Goal: Task Accomplishment & Management: Use online tool/utility

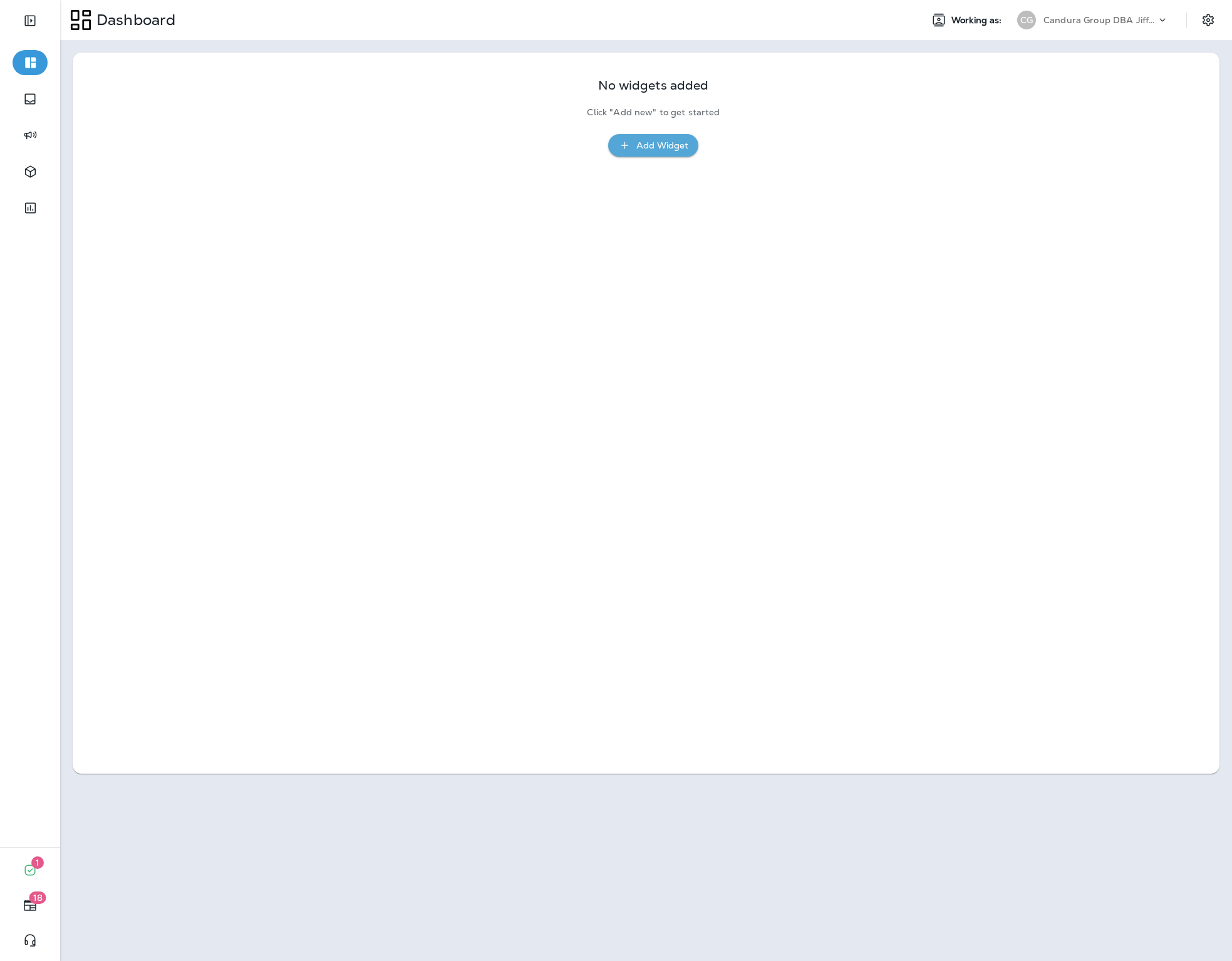
click at [680, 143] on div "Add Widget" at bounding box center [663, 146] width 52 height 15
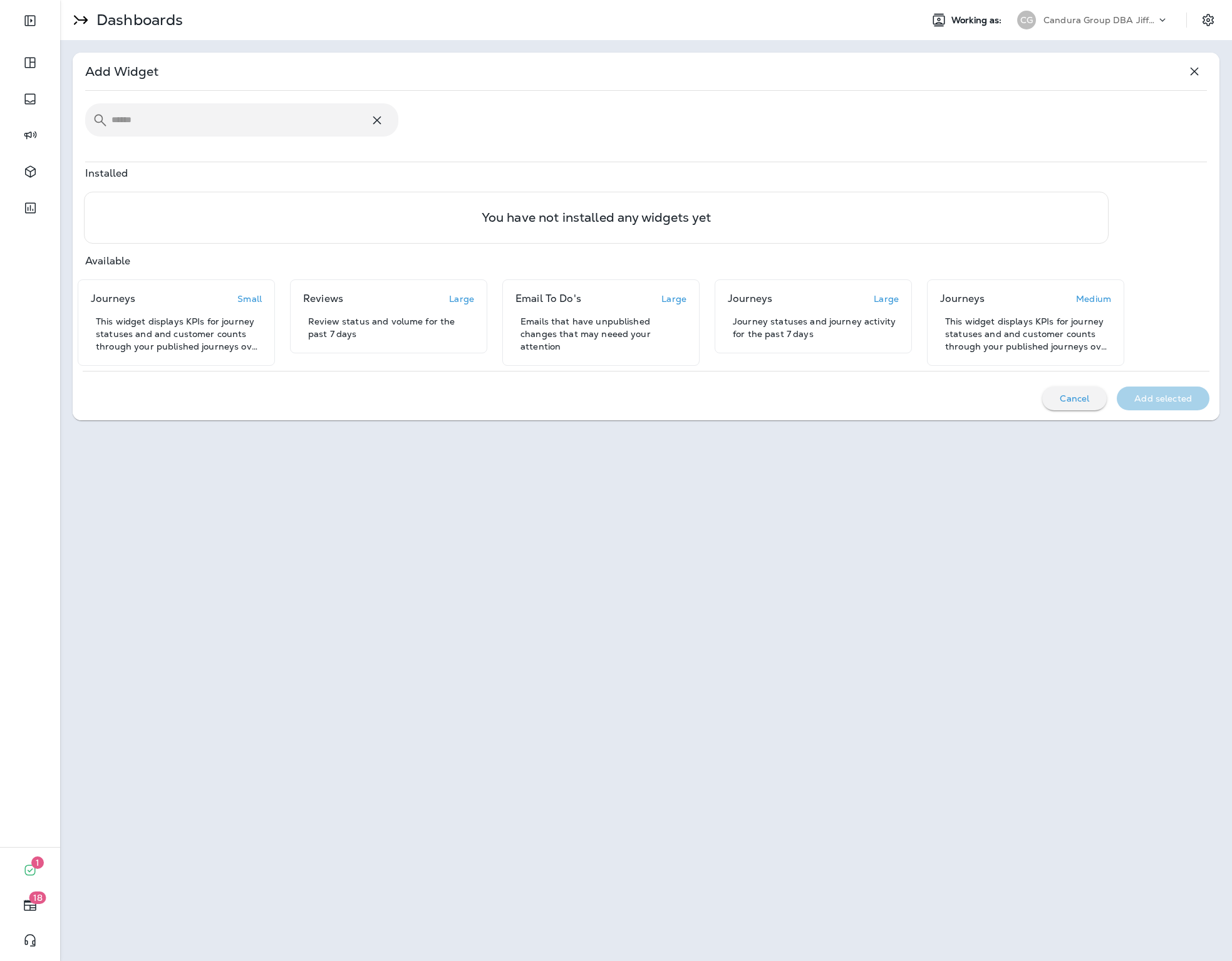
click at [249, 116] on input "text" at bounding box center [240, 120] width 258 height 34
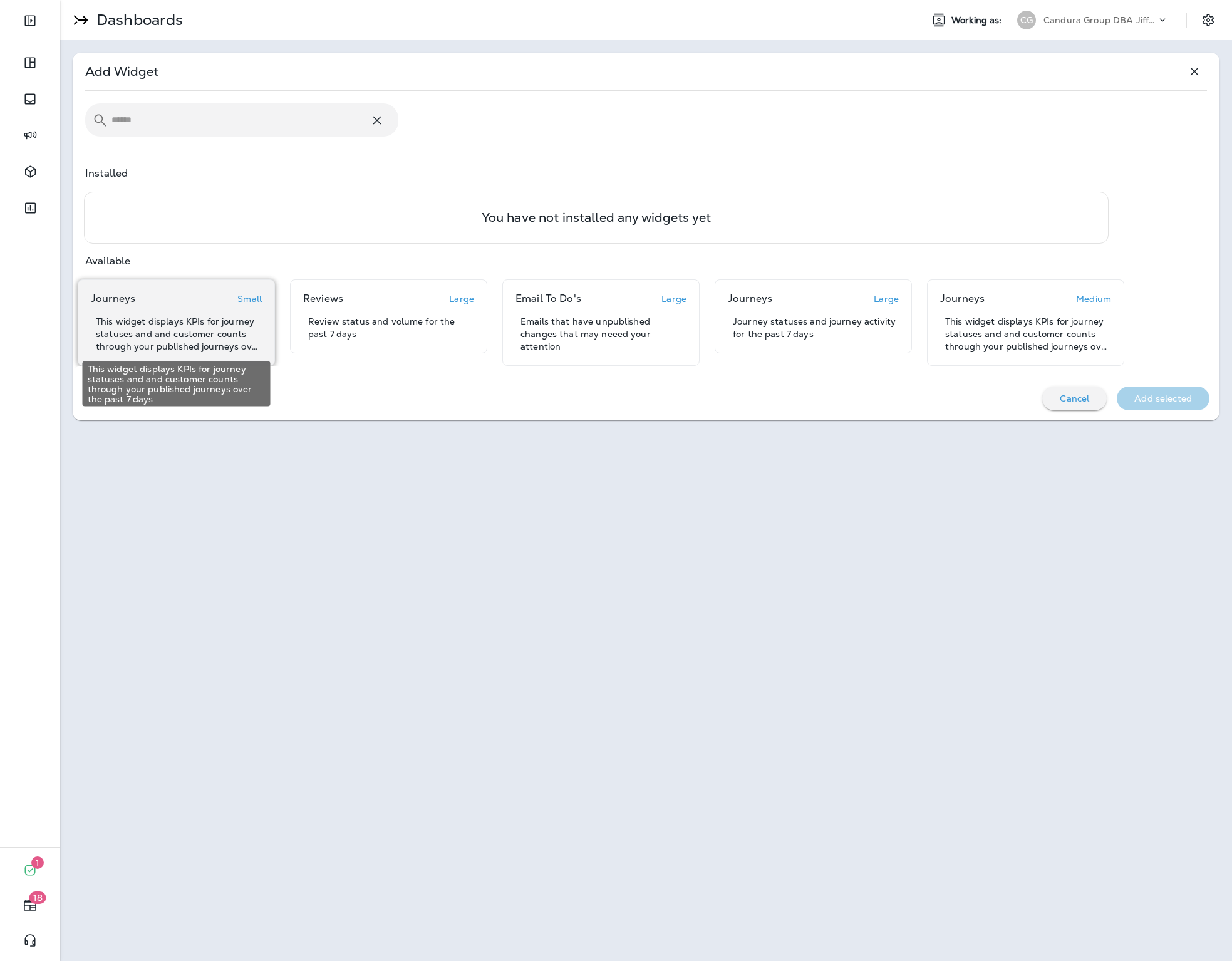
click at [208, 328] on p "This widget displays KPIs for journey statuses and and customer counts through …" at bounding box center [179, 333] width 166 height 37
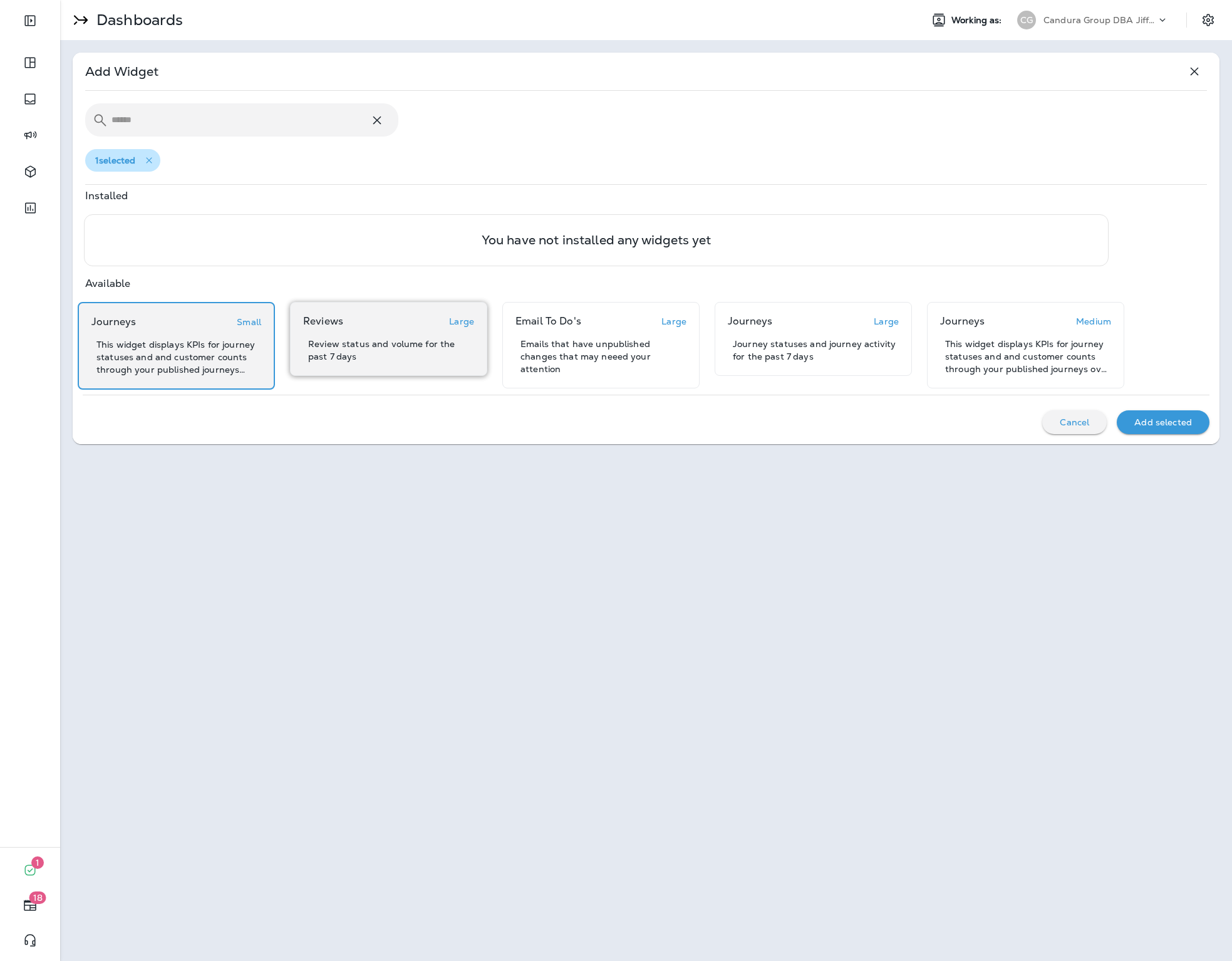
click at [360, 328] on div "Reviews Large Review status and volume for the past 7 days" at bounding box center [389, 339] width 171 height 48
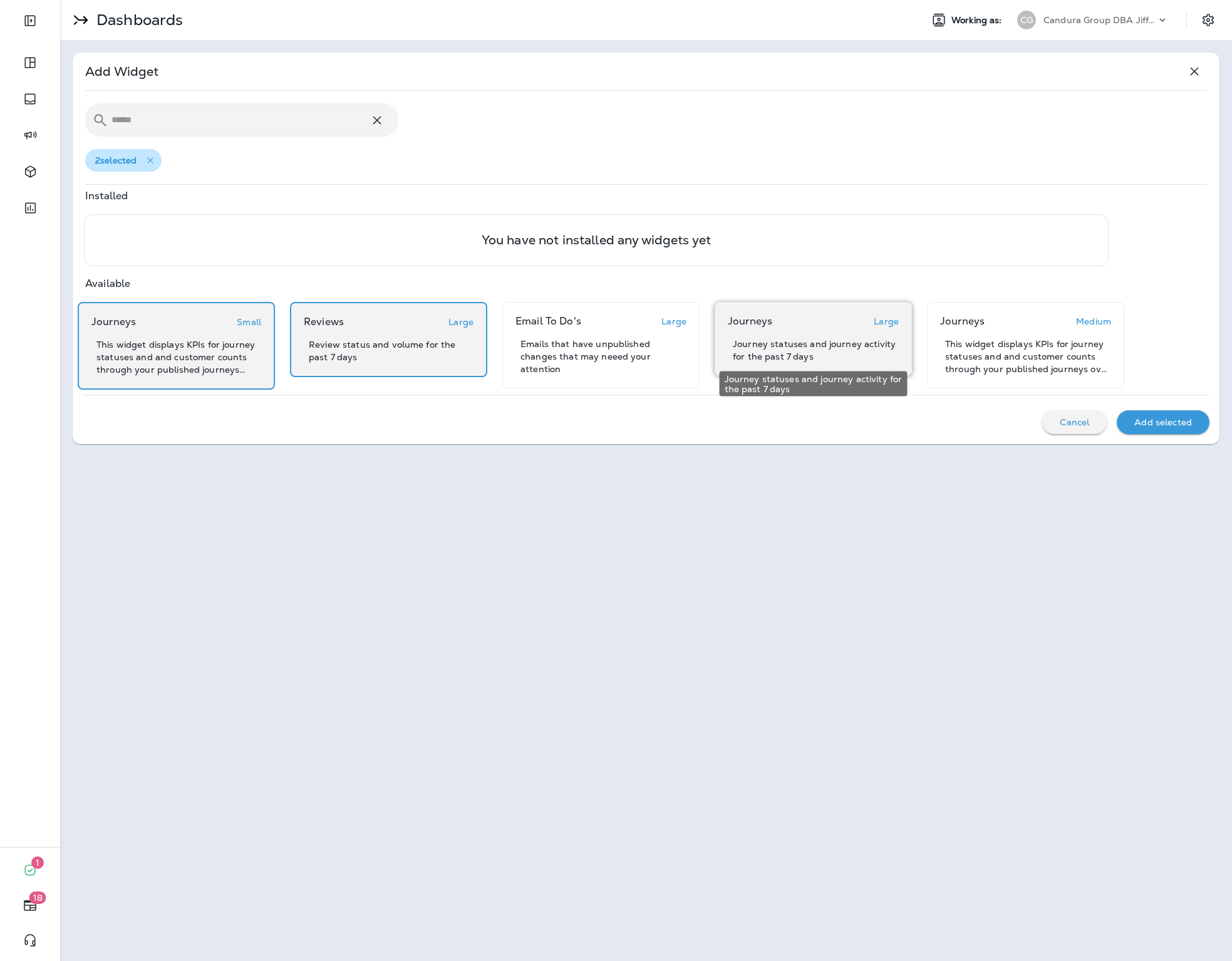
click at [784, 356] on p "Journey statuses and journey activity for the past 7 days" at bounding box center [815, 350] width 166 height 25
click at [1188, 420] on p "Add selected" at bounding box center [1164, 422] width 58 height 10
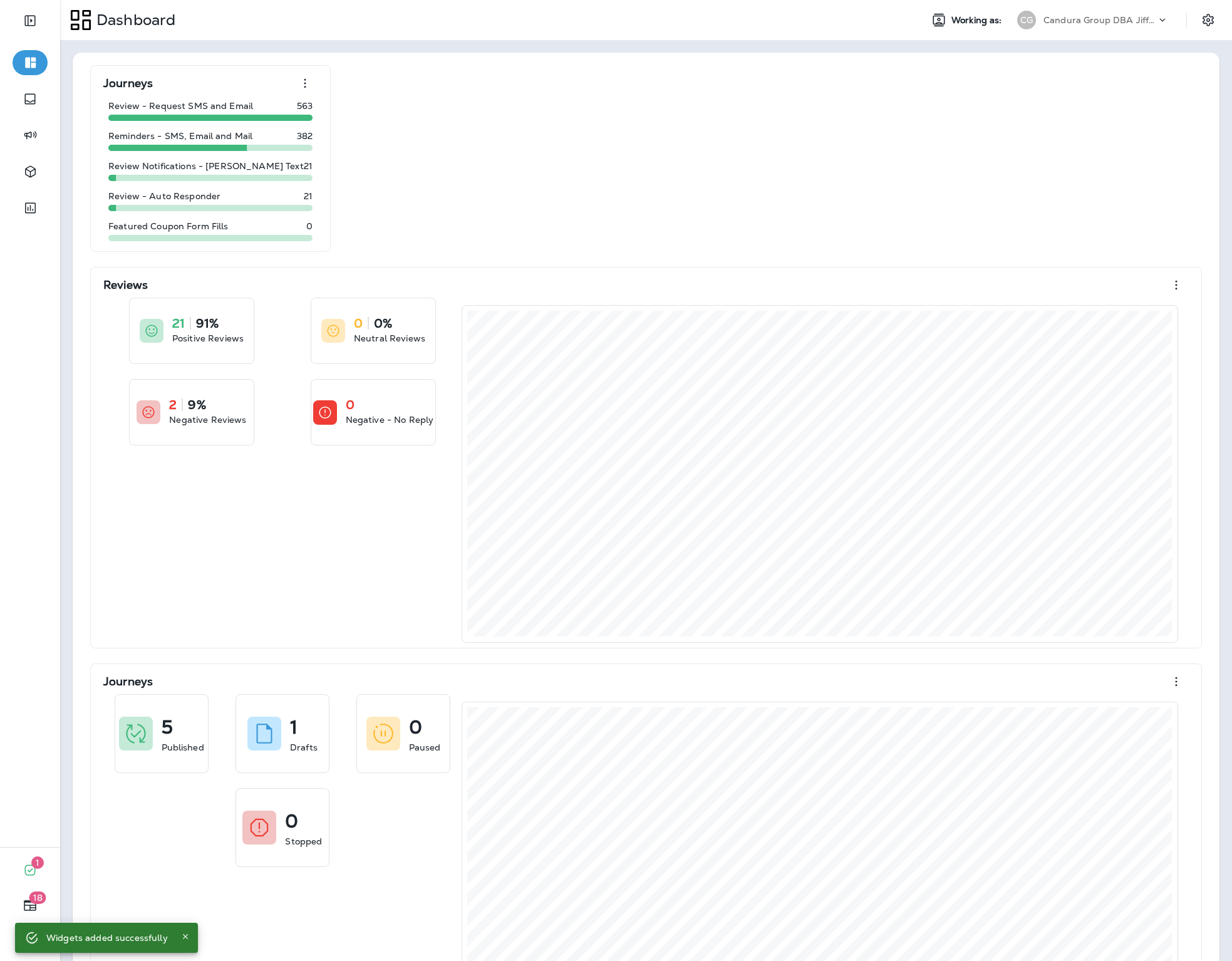
click at [1104, 29] on div "Candura Group DBA Jiffy Lube" at bounding box center [1099, 20] width 112 height 19
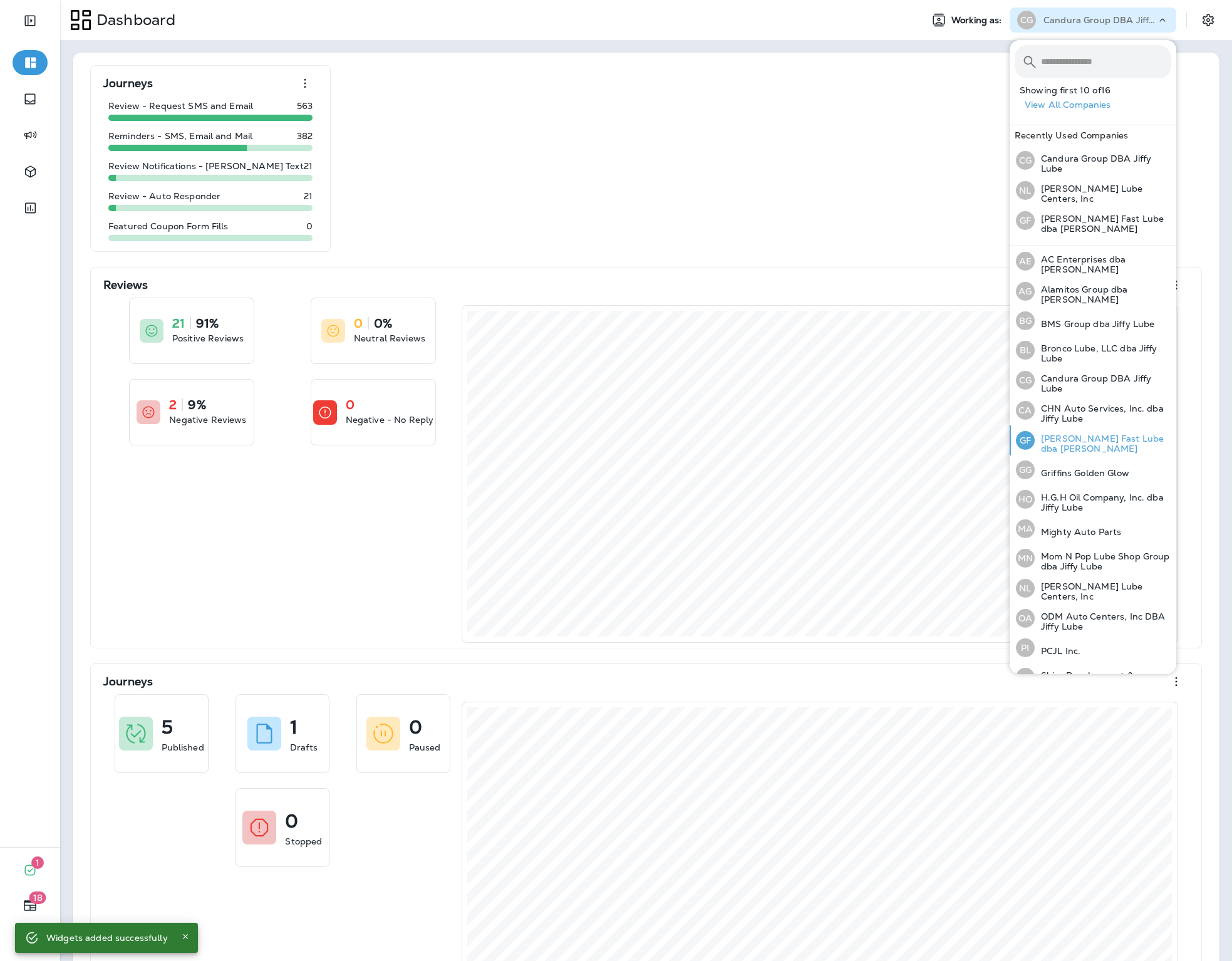
click at [1082, 444] on p "[PERSON_NAME] Fast Lube dba [PERSON_NAME]" at bounding box center [1103, 443] width 136 height 20
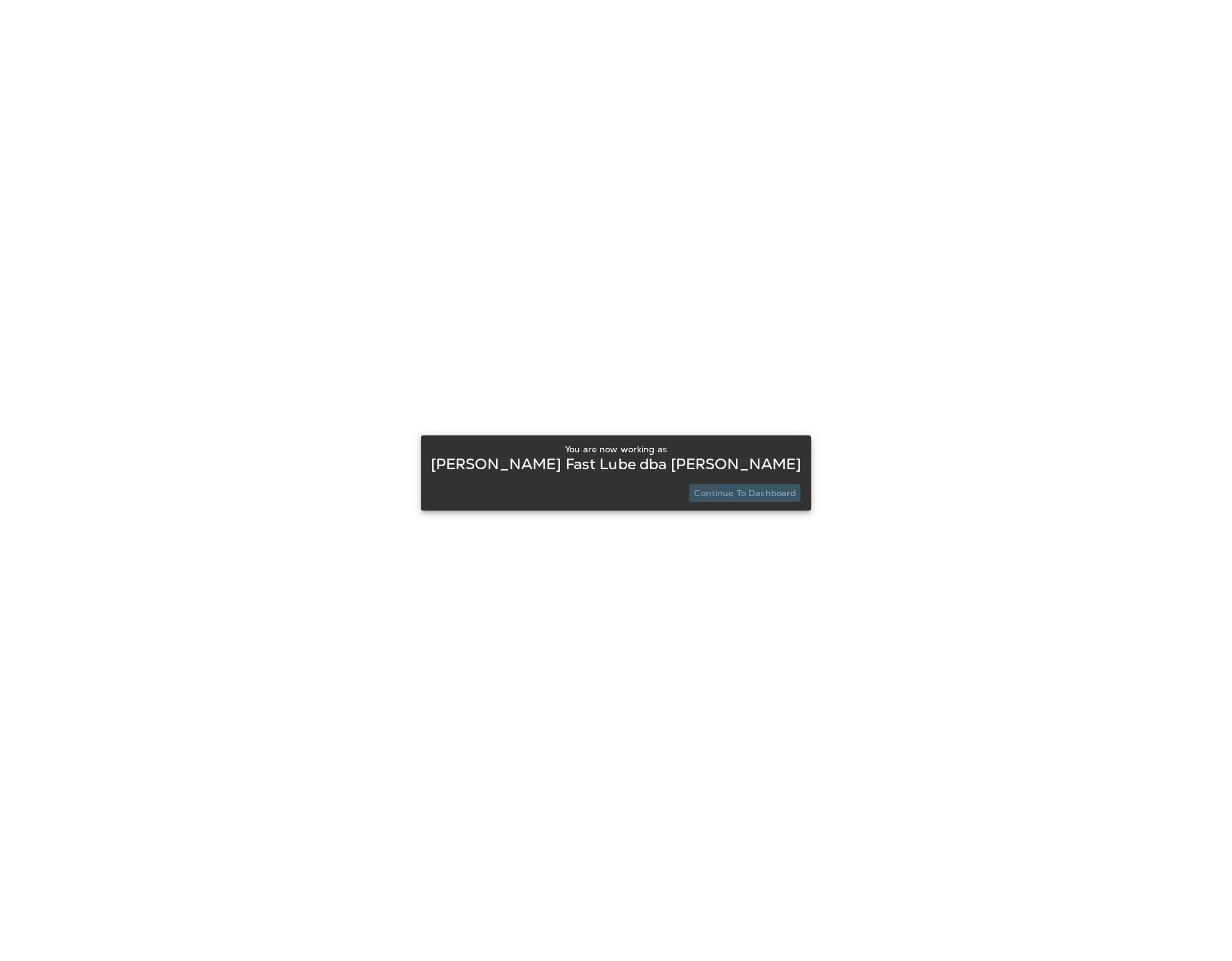
click at [720, 495] on p "Continue to Dashboard" at bounding box center [745, 493] width 102 height 10
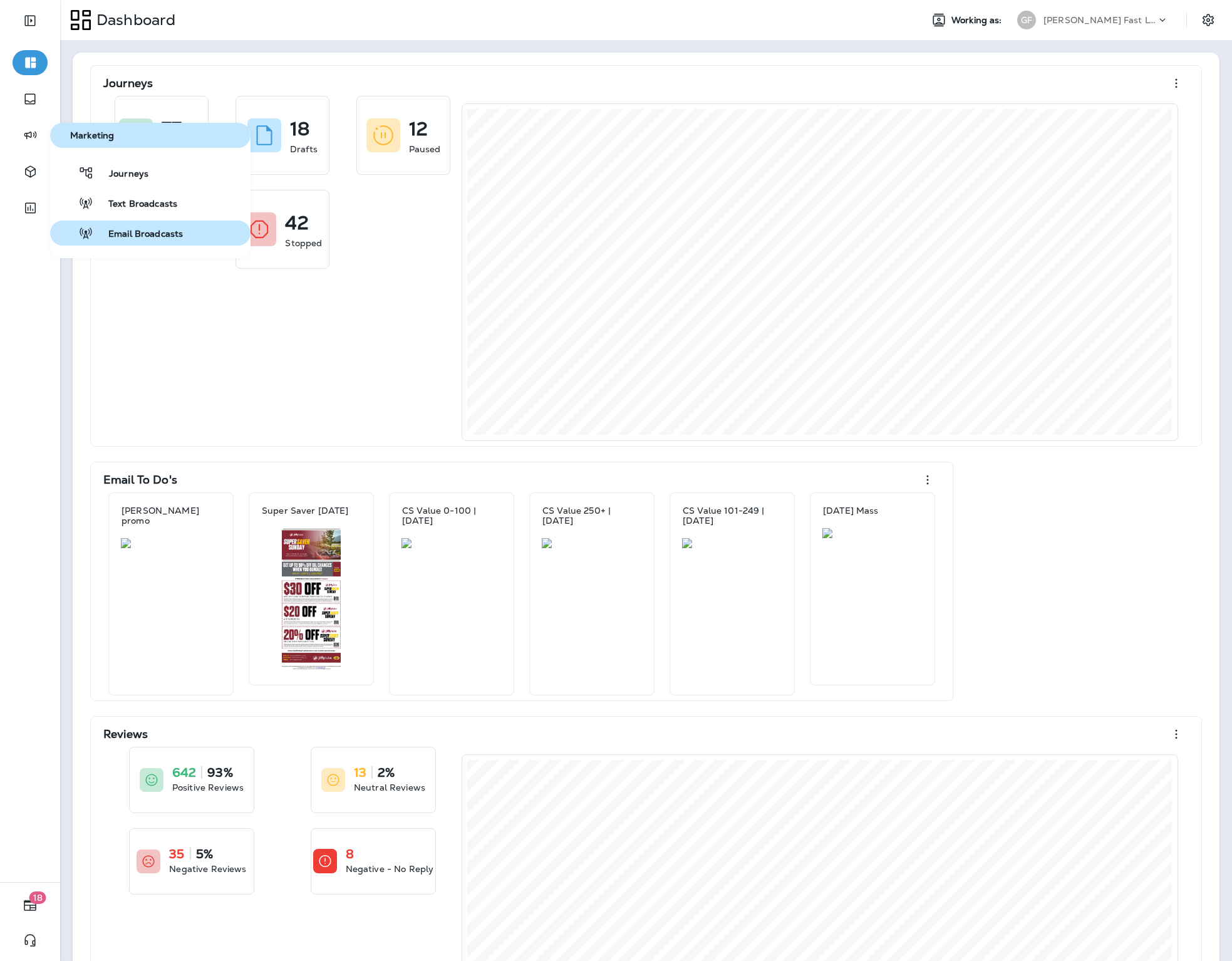
click at [141, 226] on div "Email Broadcasts" at bounding box center [118, 233] width 128 height 15
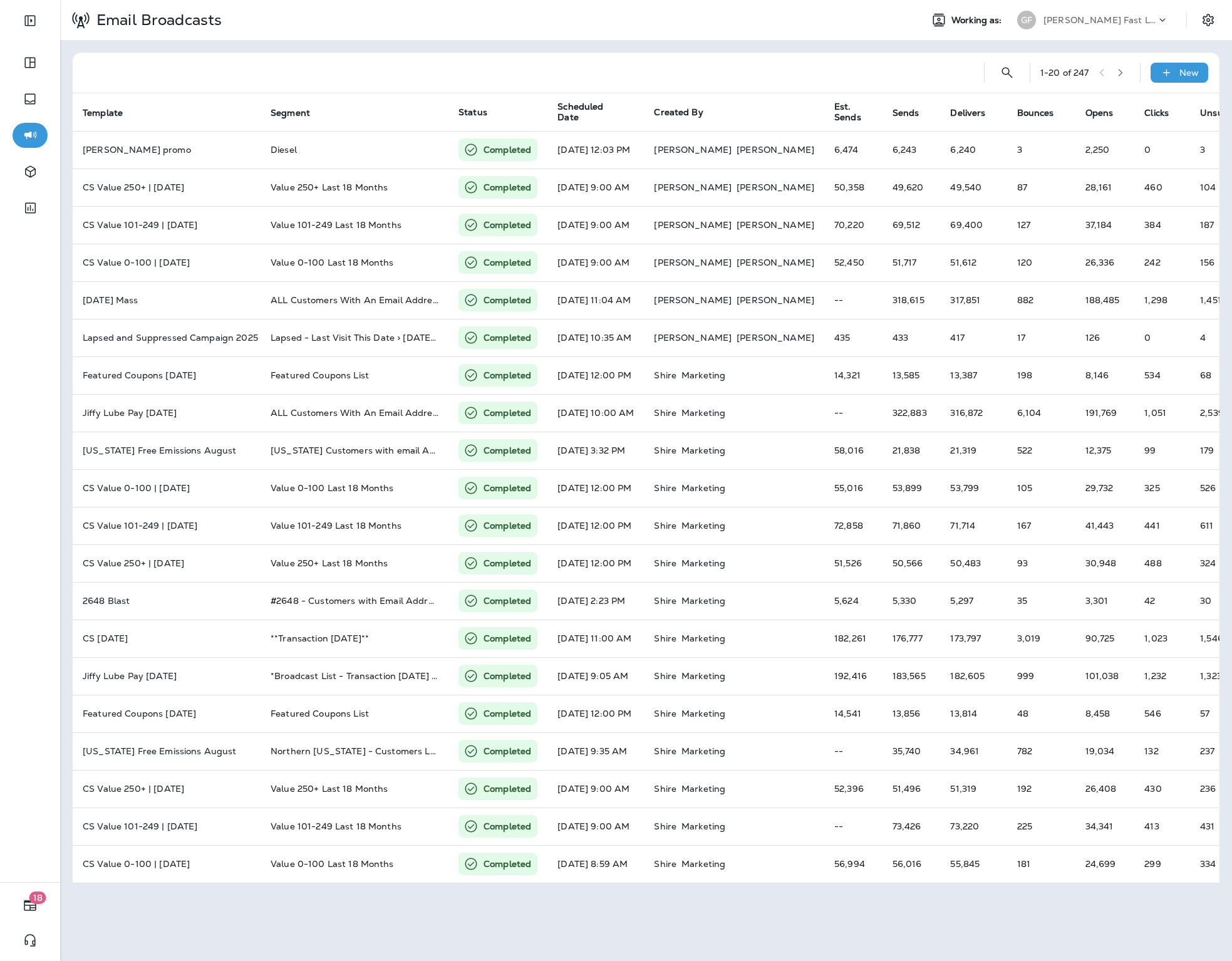
click at [1106, 28] on div "[PERSON_NAME] Fast Lube dba [PERSON_NAME]" at bounding box center [1099, 20] width 112 height 19
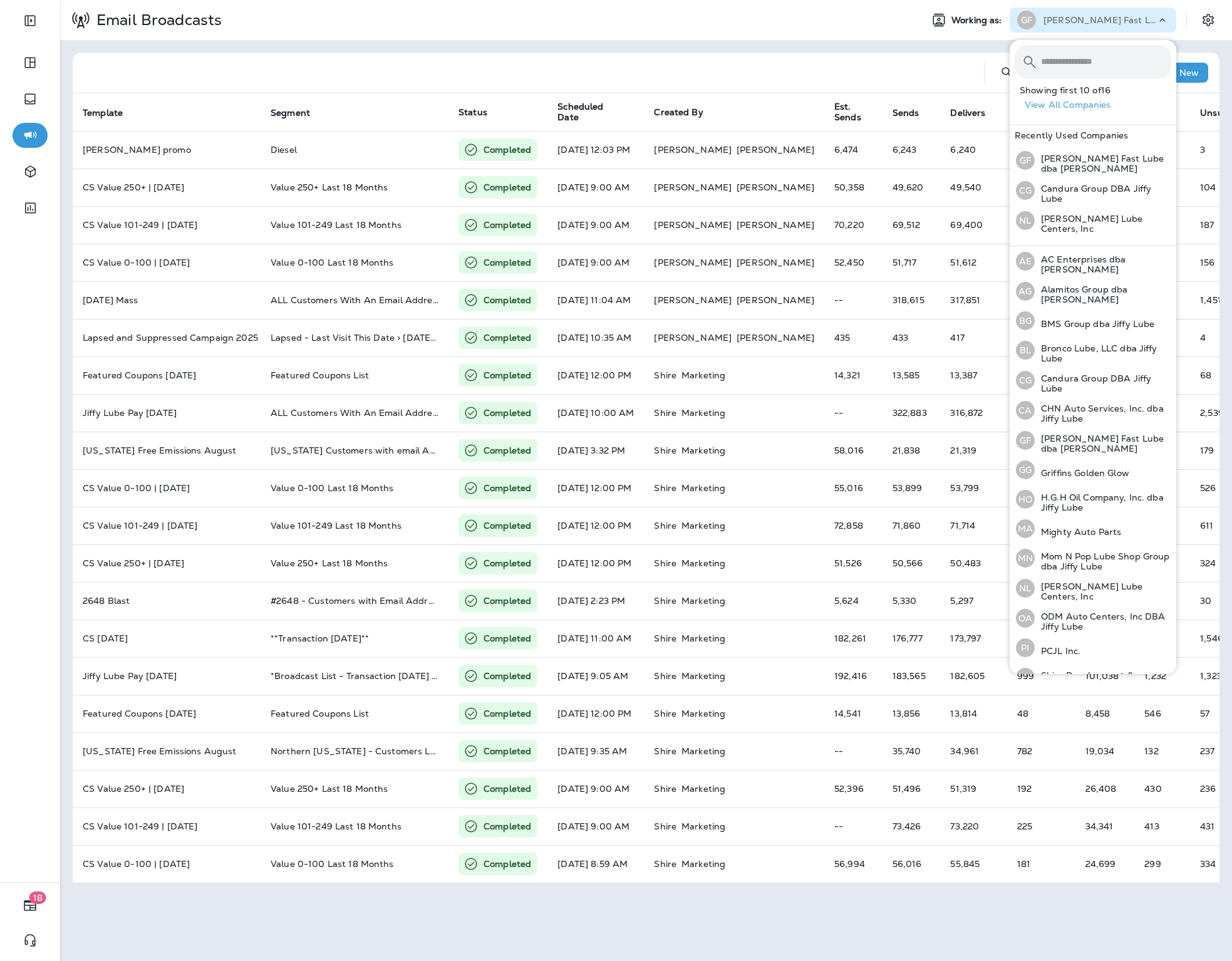
click at [870, 79] on div at bounding box center [528, 73] width 891 height 40
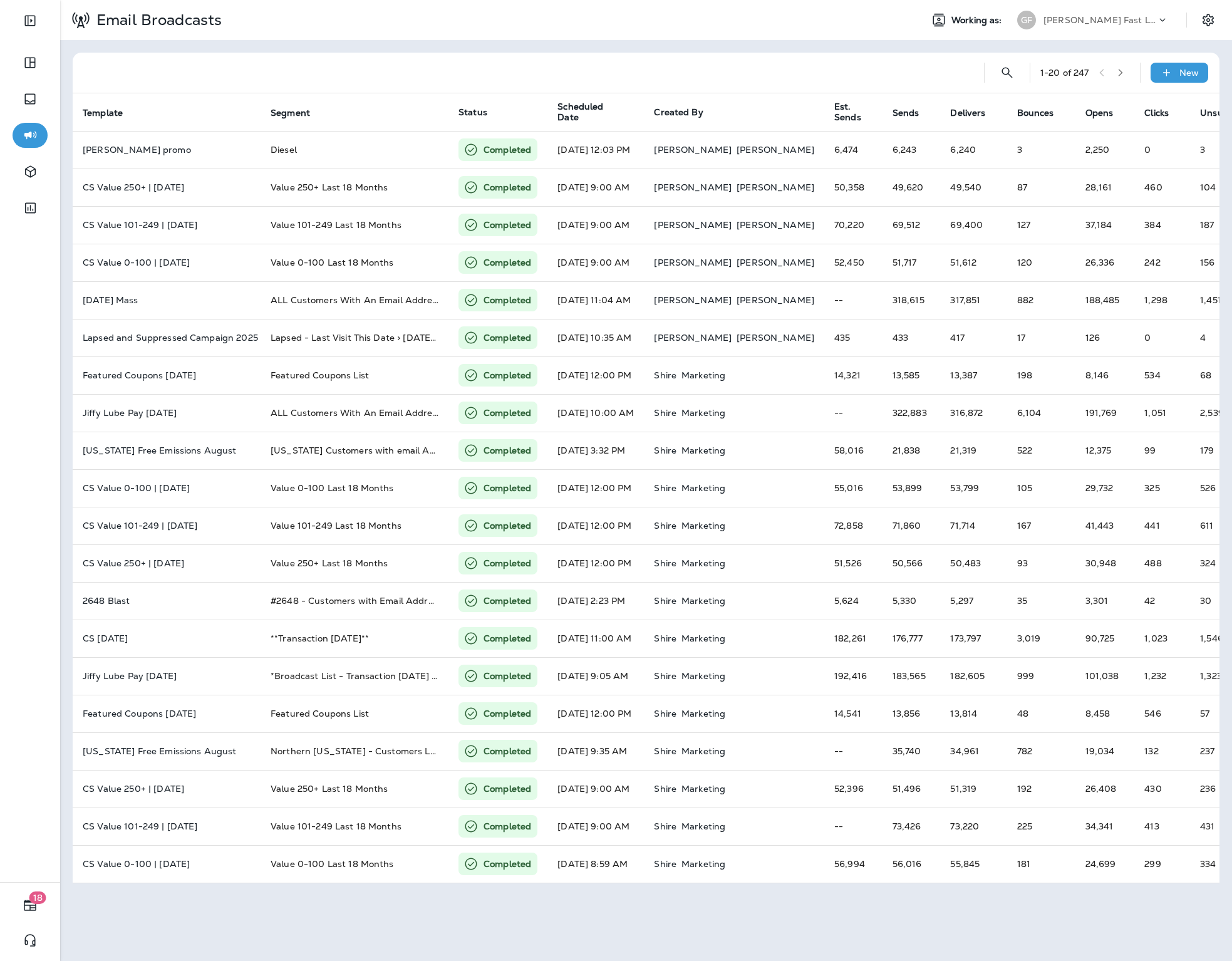
click at [1085, 23] on p "[PERSON_NAME] Fast Lube dba [PERSON_NAME]" at bounding box center [1099, 20] width 112 height 10
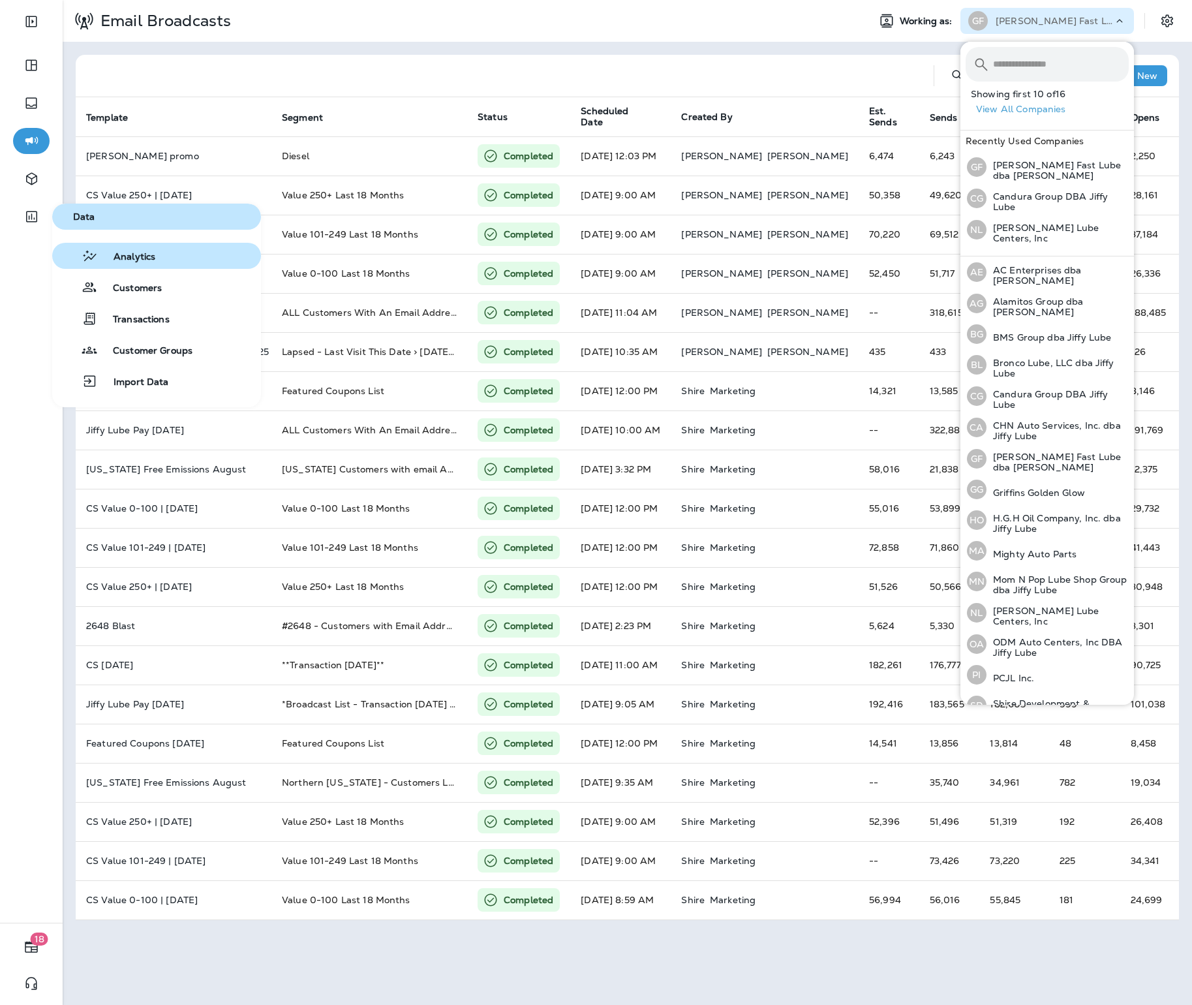
click at [120, 256] on span "Analytics" at bounding box center [126, 257] width 57 height 12
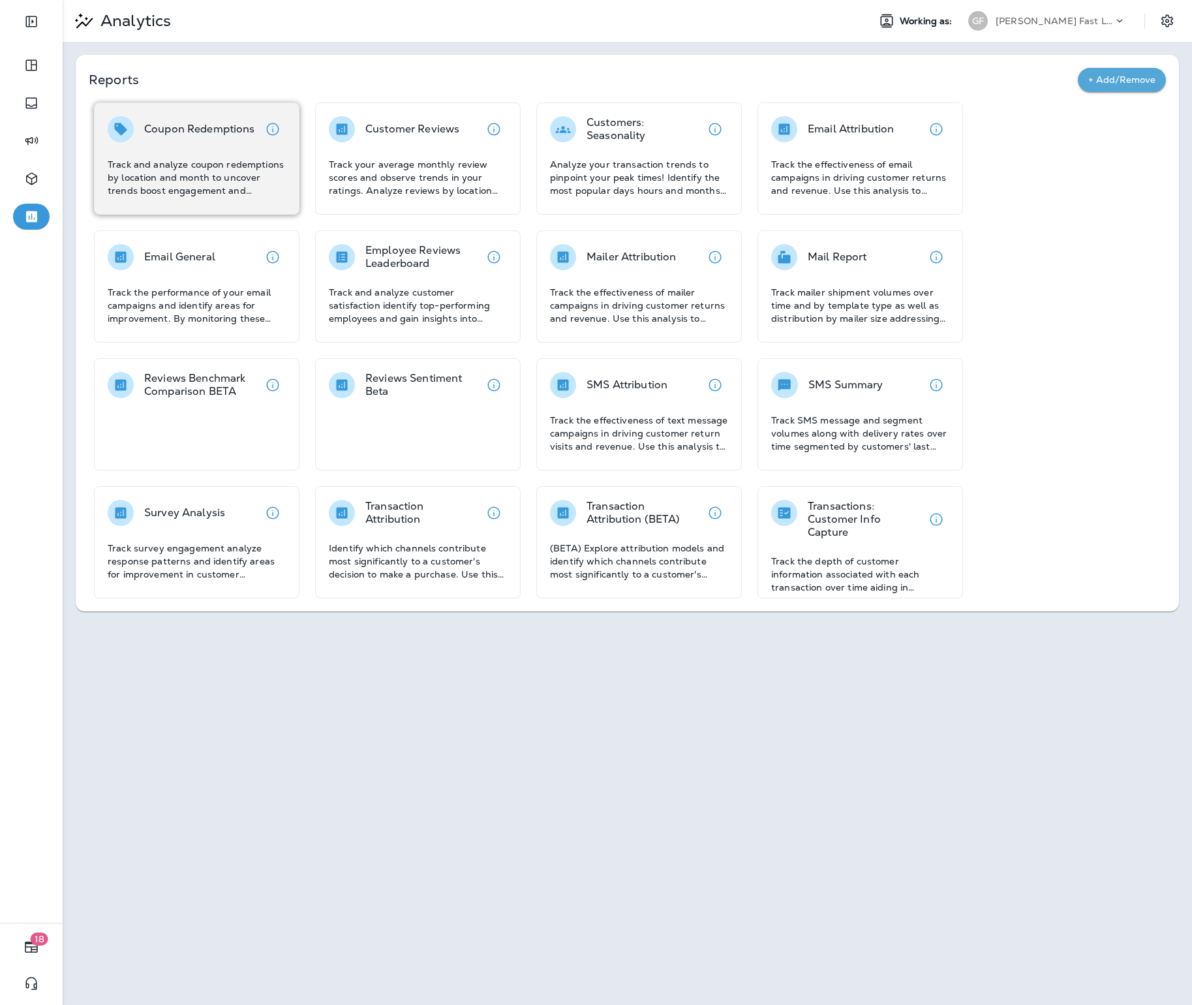
click at [196, 162] on p "Track and analyze coupon redemptions by location and month to uncover trends bo…" at bounding box center [197, 177] width 178 height 39
